Goal: Information Seeking & Learning: Find specific fact

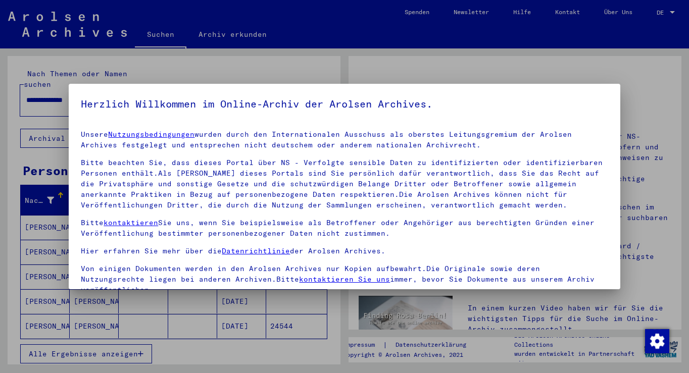
scroll to position [87, 0]
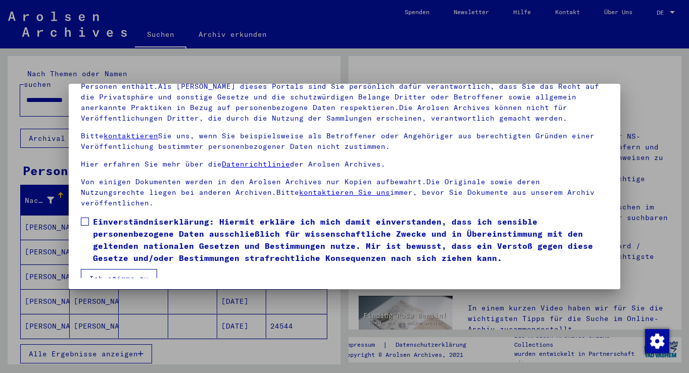
click at [84, 218] on span at bounding box center [85, 222] width 8 height 8
click at [97, 269] on button "Ich stimme zu" at bounding box center [119, 278] width 76 height 19
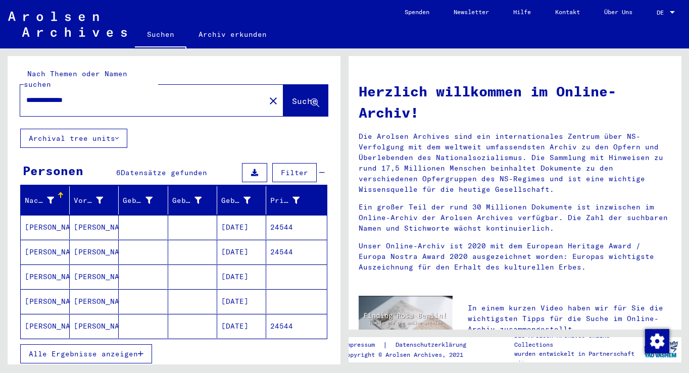
click at [283, 217] on mat-cell "24544" at bounding box center [296, 227] width 61 height 24
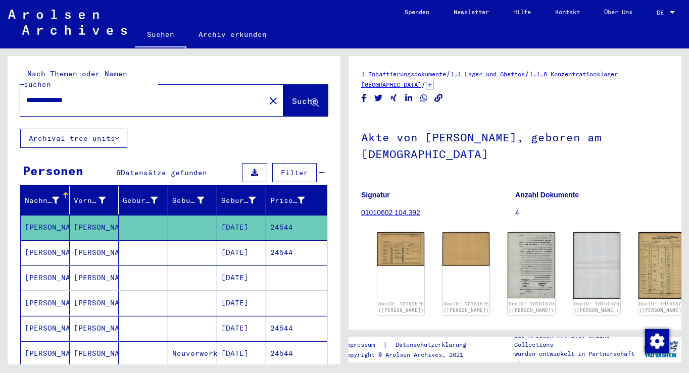
scroll to position [167, 0]
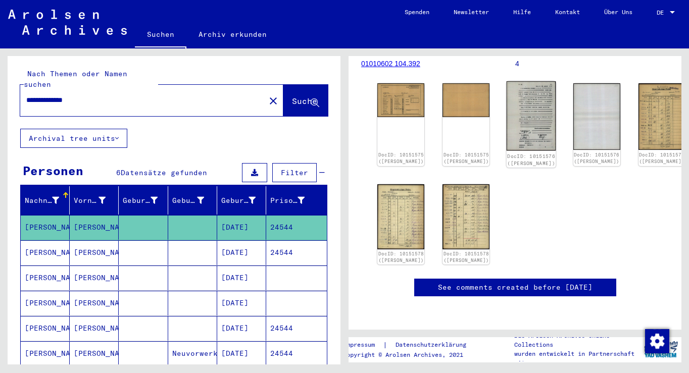
click at [507, 91] on img at bounding box center [532, 116] width 50 height 70
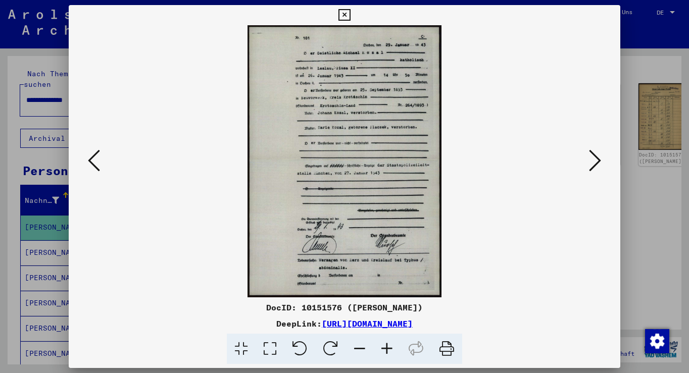
click at [359, 122] on img at bounding box center [344, 161] width 483 height 272
click at [596, 163] on icon at bounding box center [595, 161] width 12 height 24
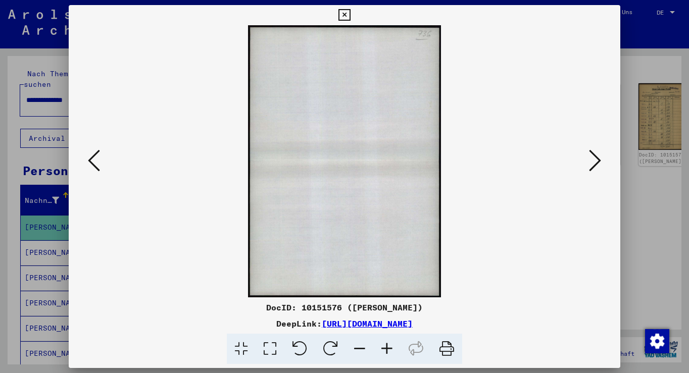
click at [596, 163] on icon at bounding box center [595, 161] width 12 height 24
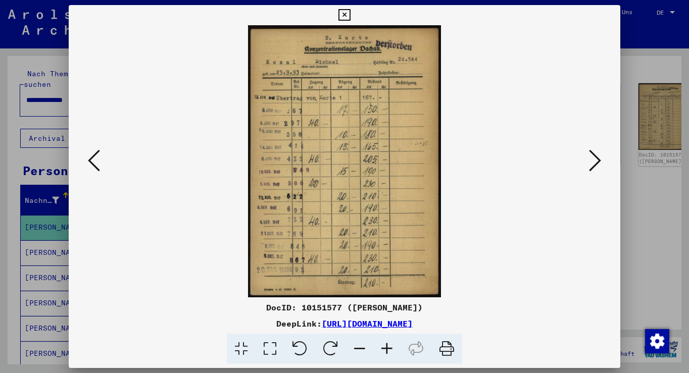
click at [596, 163] on icon at bounding box center [595, 161] width 12 height 24
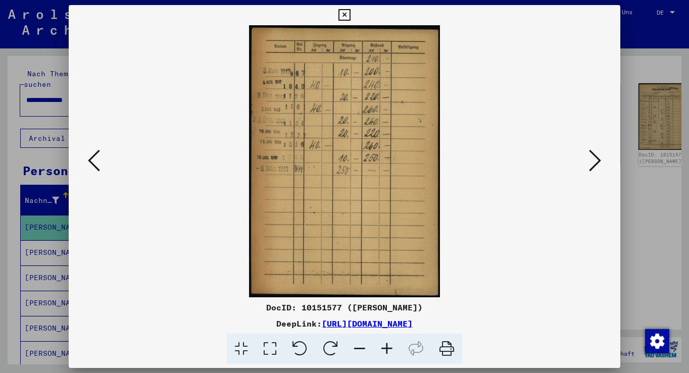
click at [596, 163] on icon at bounding box center [595, 161] width 12 height 24
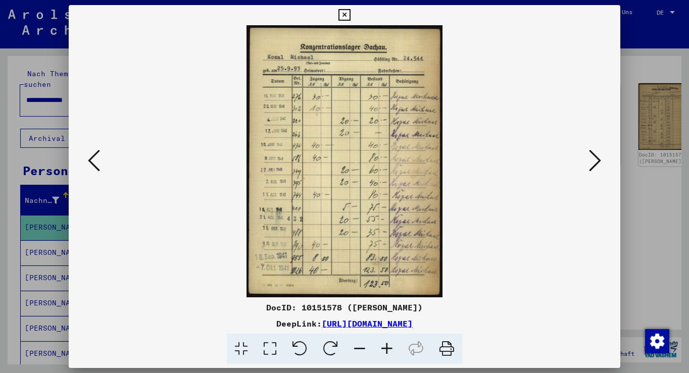
click at [596, 163] on icon at bounding box center [595, 161] width 12 height 24
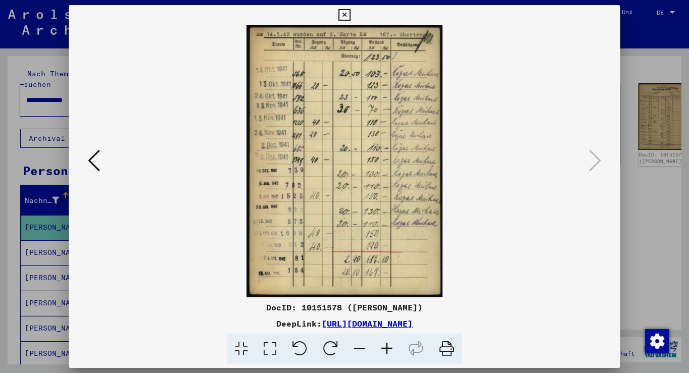
click at [350, 11] on icon at bounding box center [345, 15] width 12 height 12
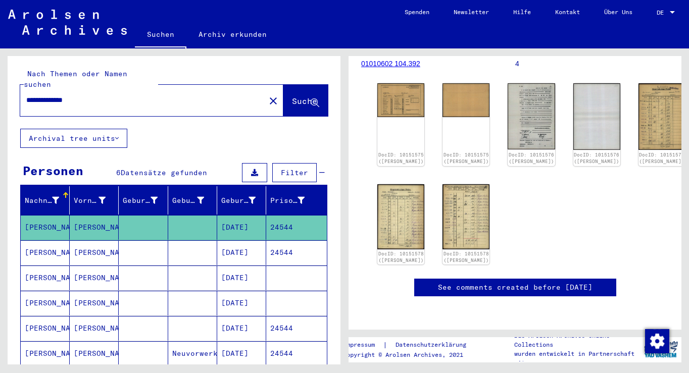
click at [279, 244] on mat-cell "24544" at bounding box center [296, 253] width 61 height 25
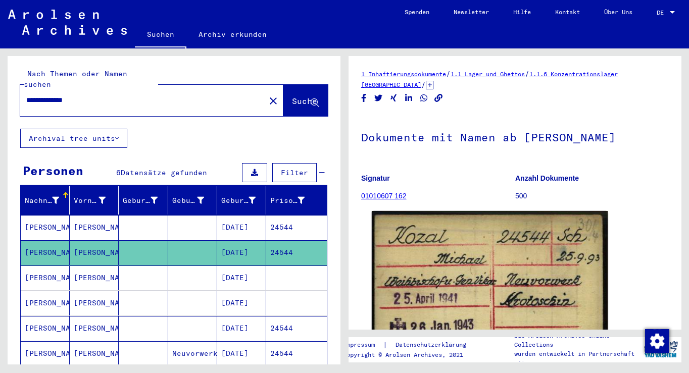
click at [454, 272] on img at bounding box center [490, 302] width 236 height 183
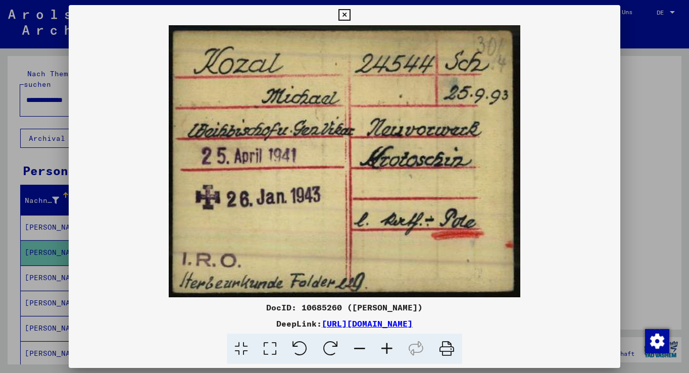
click at [350, 16] on icon at bounding box center [345, 15] width 12 height 12
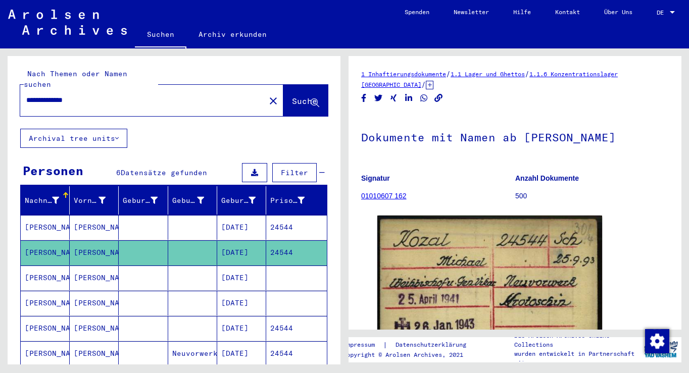
click at [312, 316] on mat-cell "24544" at bounding box center [296, 328] width 61 height 25
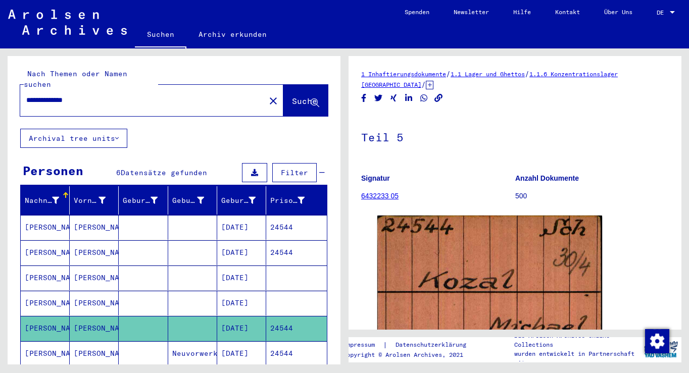
scroll to position [167, 0]
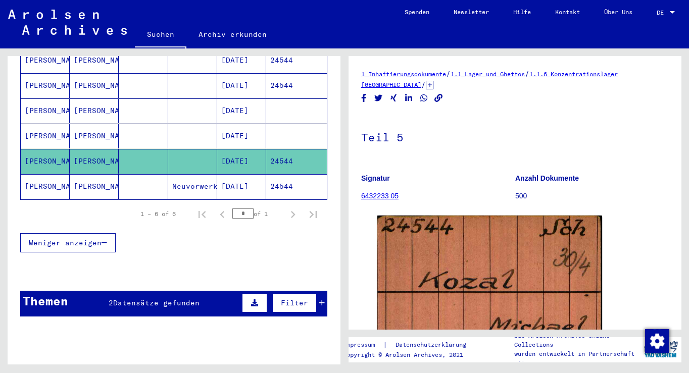
click at [280, 174] on mat-cell "24544" at bounding box center [296, 186] width 61 height 25
